Goal: Find specific page/section: Find specific page/section

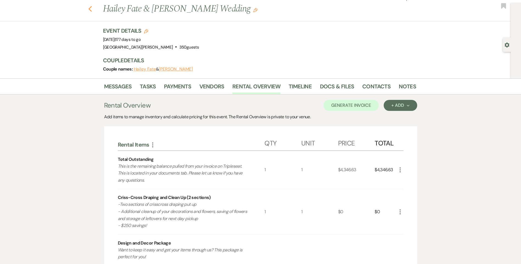
click at [91, 8] on icon "Previous" at bounding box center [90, 9] width 4 height 7
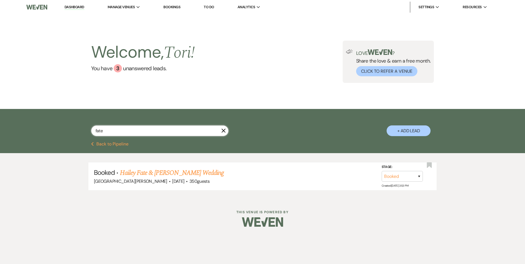
drag, startPoint x: 117, startPoint y: 134, endPoint x: 0, endPoint y: 113, distance: 119.1
click at [0, 127] on html "Dashboard Manage Venues Expand [GEOGRAPHIC_DATA][PERSON_NAME] Bookings To Do An…" at bounding box center [262, 117] width 525 height 235
type input "[PERSON_NAME]"
click at [182, 177] on link "[PERSON_NAME] & [PERSON_NAME] Wedding" at bounding box center [181, 173] width 123 height 10
